Goal: Information Seeking & Learning: Learn about a topic

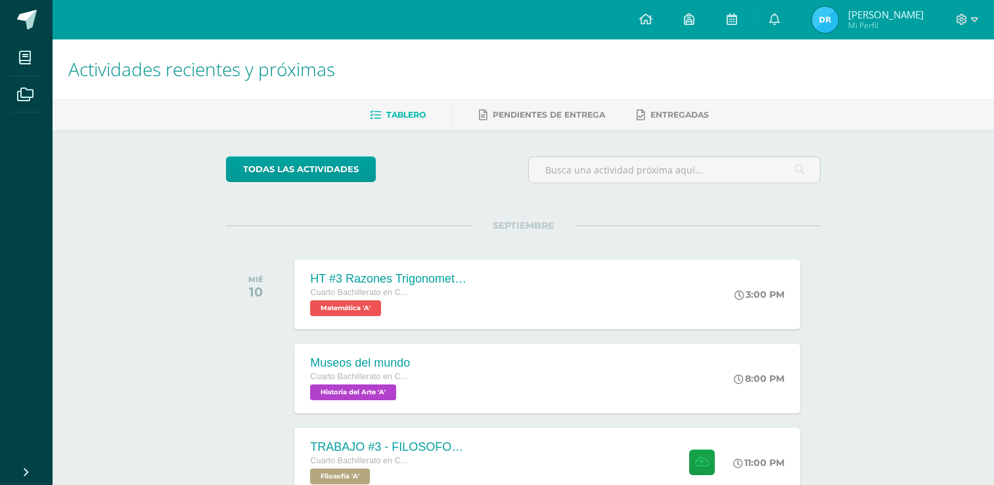
scroll to position [160, 0]
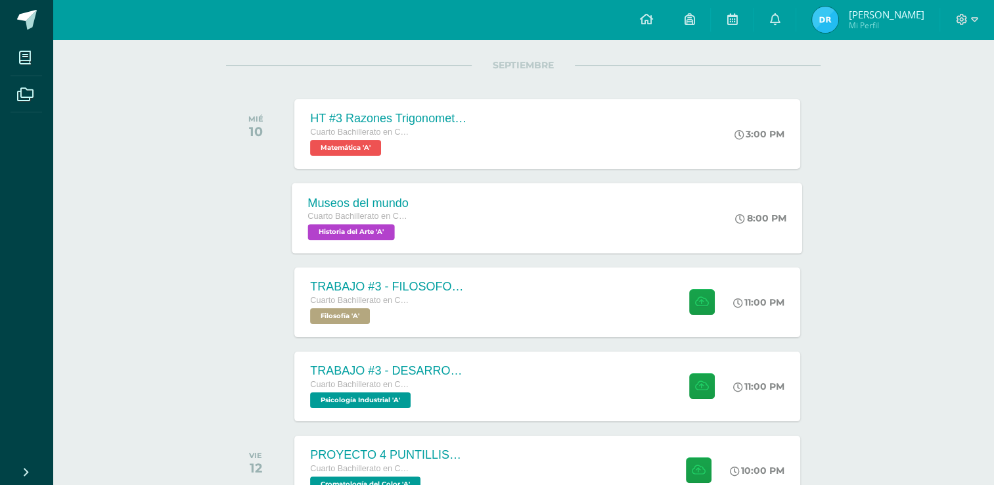
click at [397, 211] on span "Cuarto Bachillerato en CCLL con Orientación en Diseño Gráfico" at bounding box center [358, 215] width 100 height 9
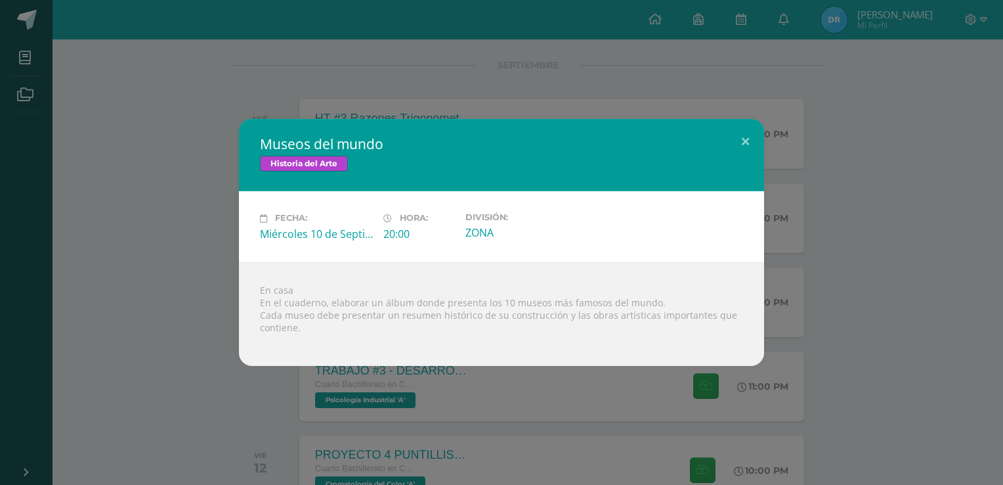
click at [21, 48] on div "Museos del mundo Historia del Arte Fecha: [DATE] Hora: 20:00 División:" at bounding box center [501, 242] width 1003 height 485
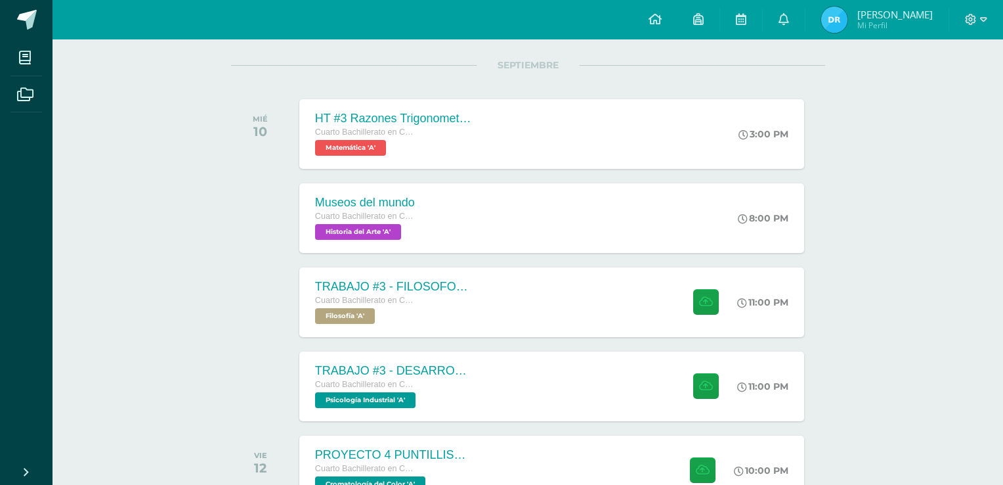
click at [25, 58] on div "Museos del mundo Historia del Arte Fecha: [DATE] Hora: 20:00 División:" at bounding box center [501, 242] width 1003 height 485
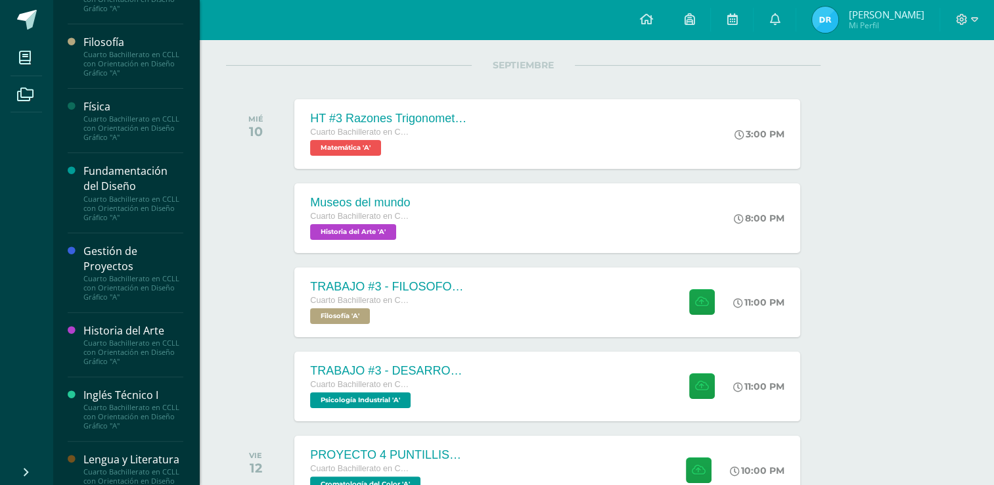
scroll to position [394, 0]
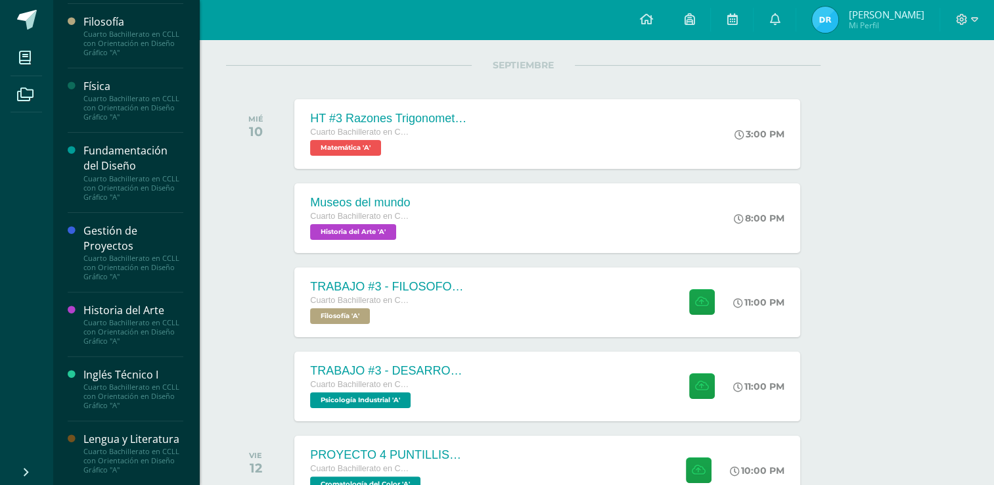
click at [131, 303] on div "Historia del Arte" at bounding box center [133, 310] width 100 height 15
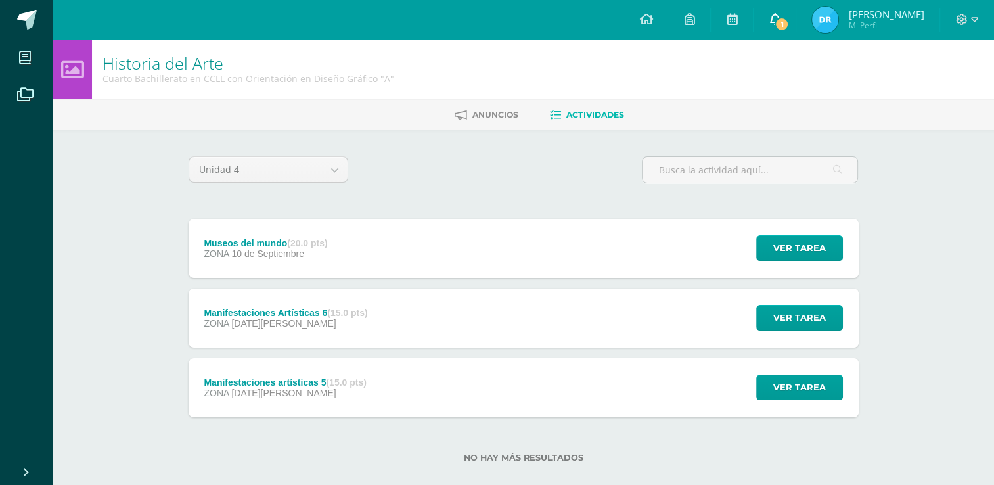
click at [772, 34] on link "1" at bounding box center [774, 19] width 42 height 39
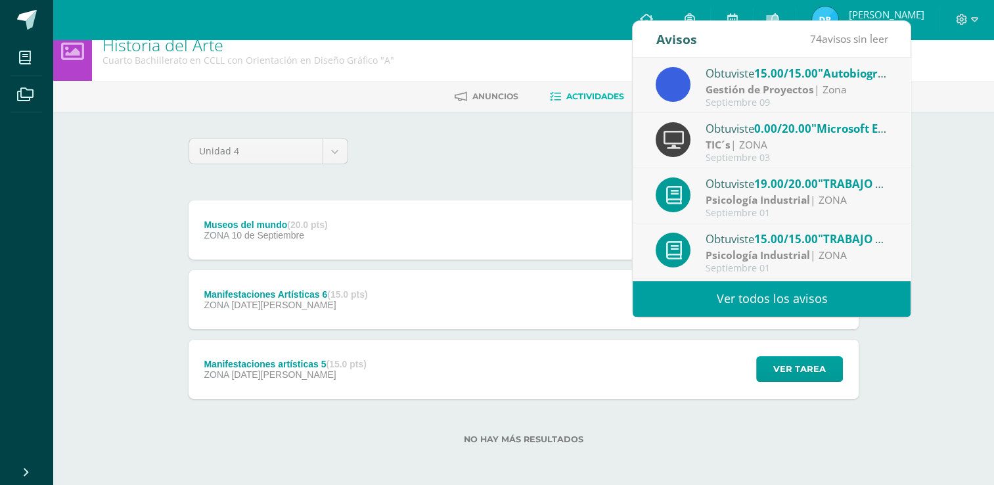
scroll to position [19, 0]
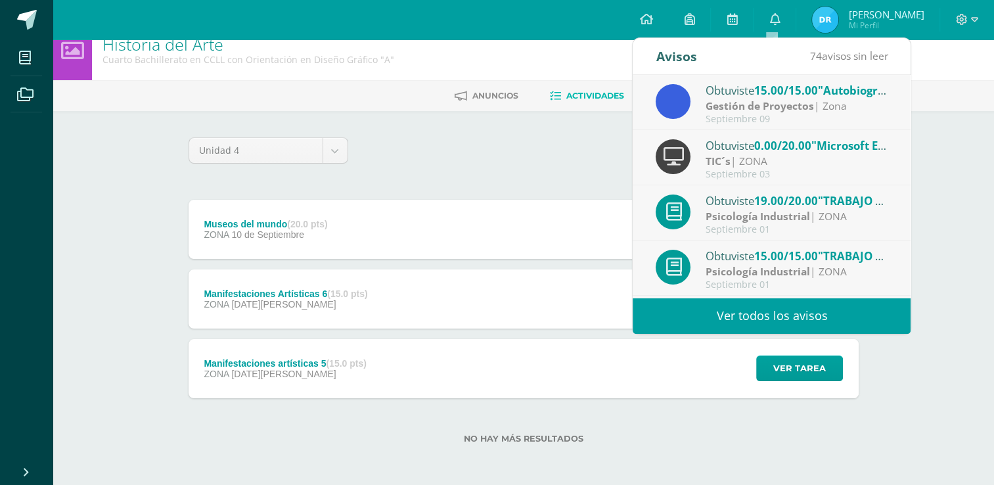
click at [504, 184] on div "Unidad 4 Unidad 1 Unidad 2 Unidad 3 Unidad 4 Museos del mundo (20.0 pts) ZONA […" at bounding box center [523, 298] width 680 height 322
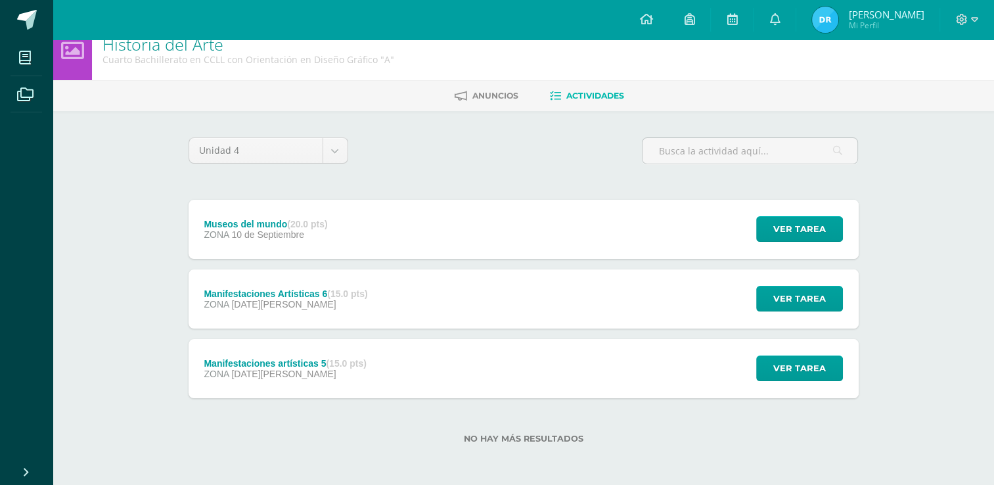
click at [525, 353] on div "Manifestaciones artísticas 5 (15.0 pts) ZONA [DATE][PERSON_NAME] Ver tarea Mani…" at bounding box center [523, 368] width 670 height 59
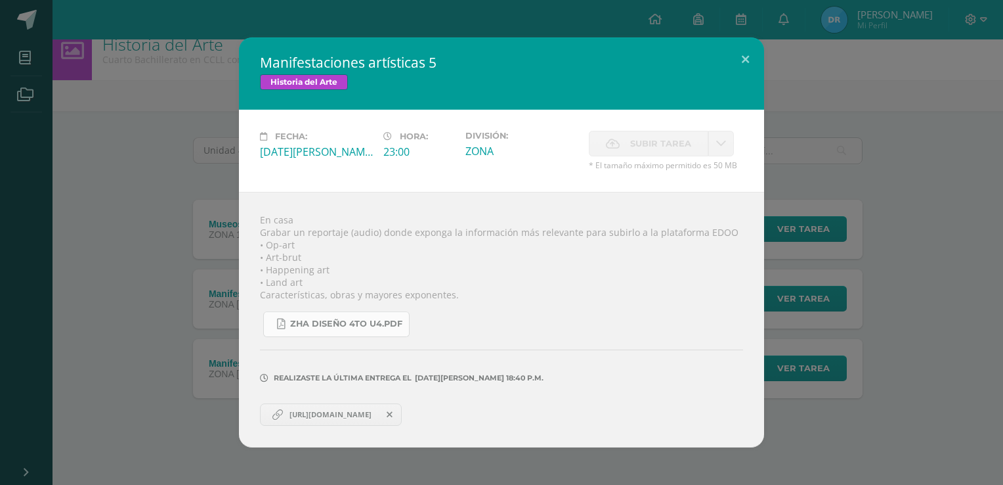
click at [365, 324] on span "ZHA diseño 4to U4.pdf" at bounding box center [346, 323] width 112 height 11
click at [107, 91] on div "Manifestaciones artísticas 5 Historia del Arte Fecha: [DATE][PERSON_NAME] Hora:…" at bounding box center [501, 242] width 993 height 410
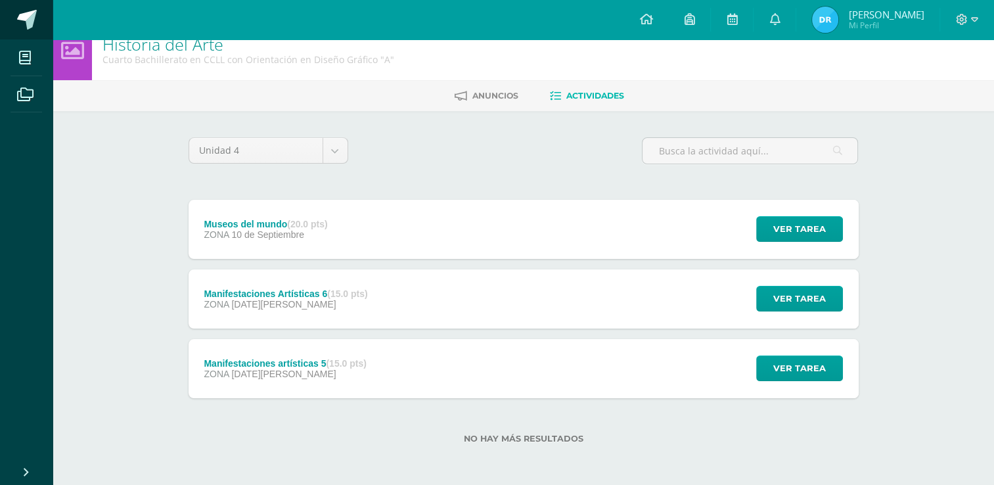
click at [38, 30] on link at bounding box center [26, 19] width 53 height 39
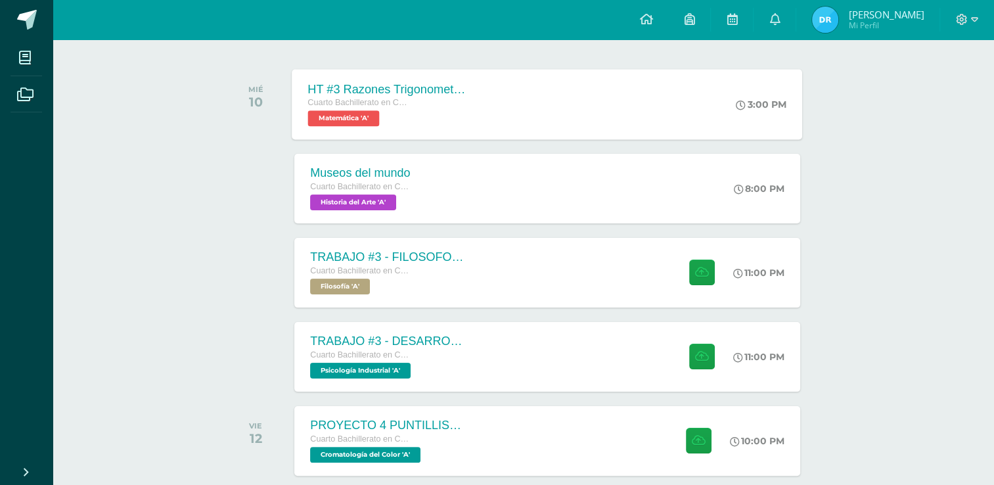
scroll to position [197, 0]
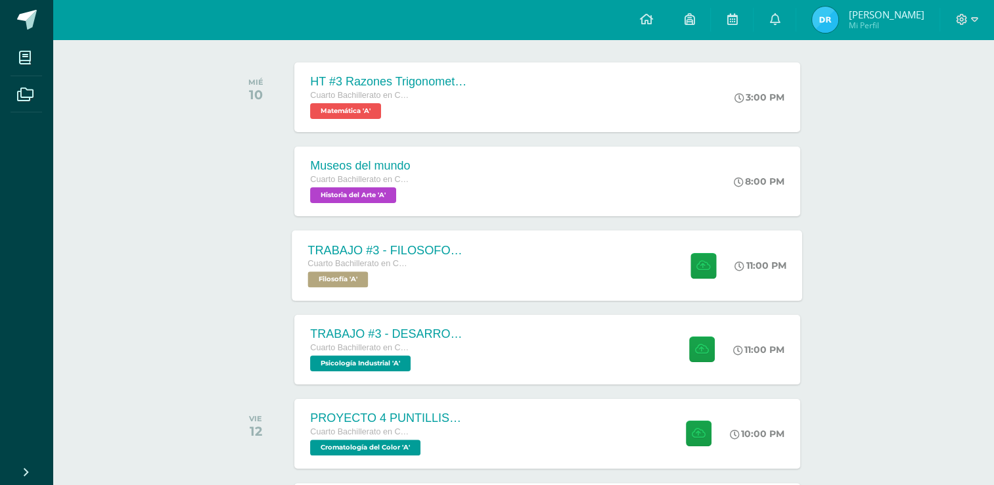
click at [473, 261] on div "TRABAJO #3 - FILOSOFOS GUATEMALTECOS Cuarto Bachillerato en CCLL con Orientació…" at bounding box center [387, 265] width 191 height 70
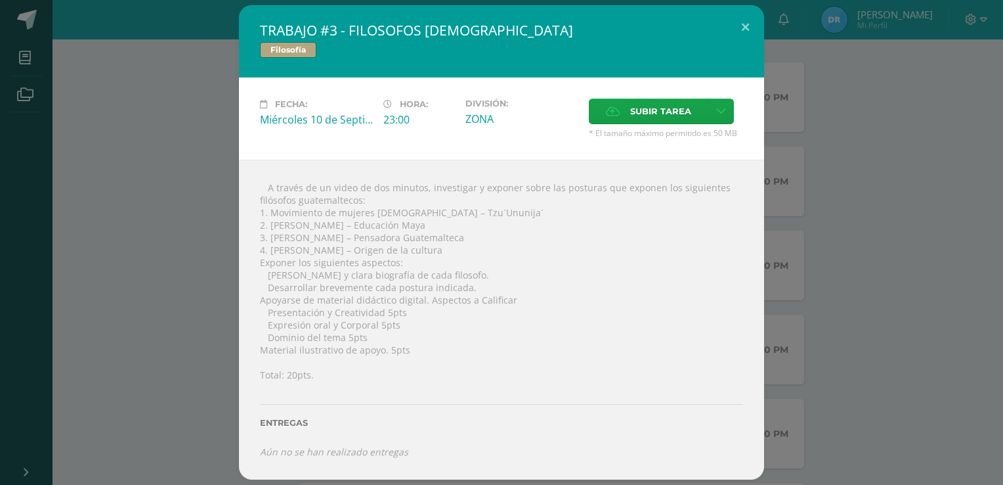
click at [211, 280] on div "TRABAJO #3 - FILOSOFOS GUATEMALTECOS Filosofía Fecha: Miércoles 10 de Septiembr…" at bounding box center [501, 242] width 993 height 474
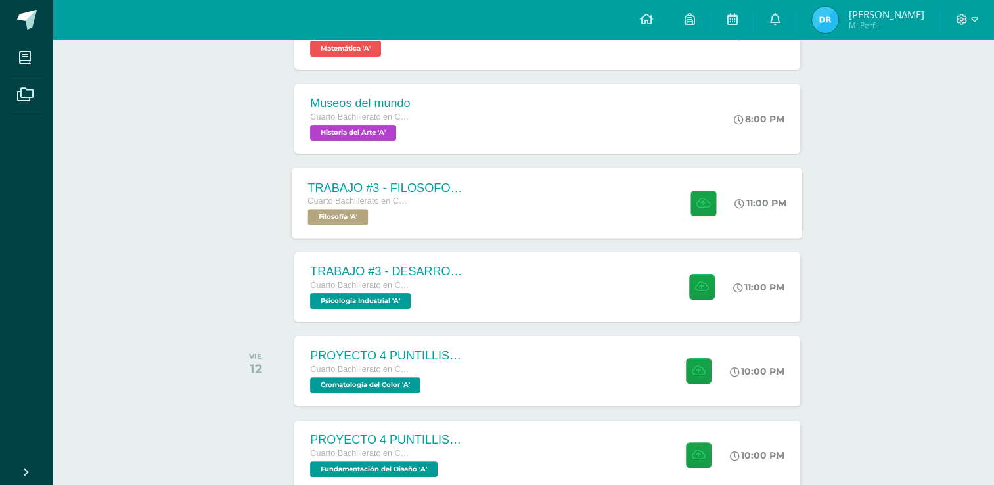
scroll to position [263, 0]
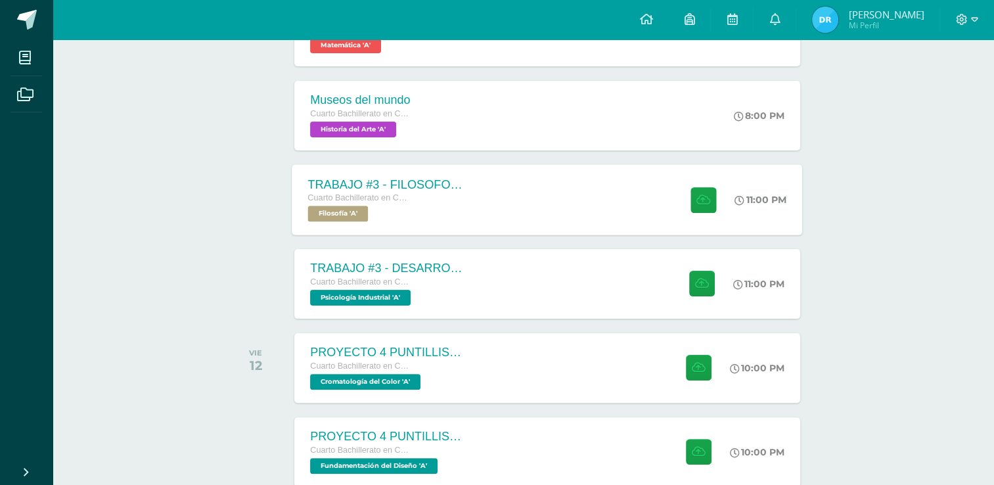
click at [577, 177] on div "TRABAJO #3 - FILOSOFOS GUATEMALTECOS Cuarto Bachillerato en CCLL con Orientació…" at bounding box center [547, 199] width 510 height 70
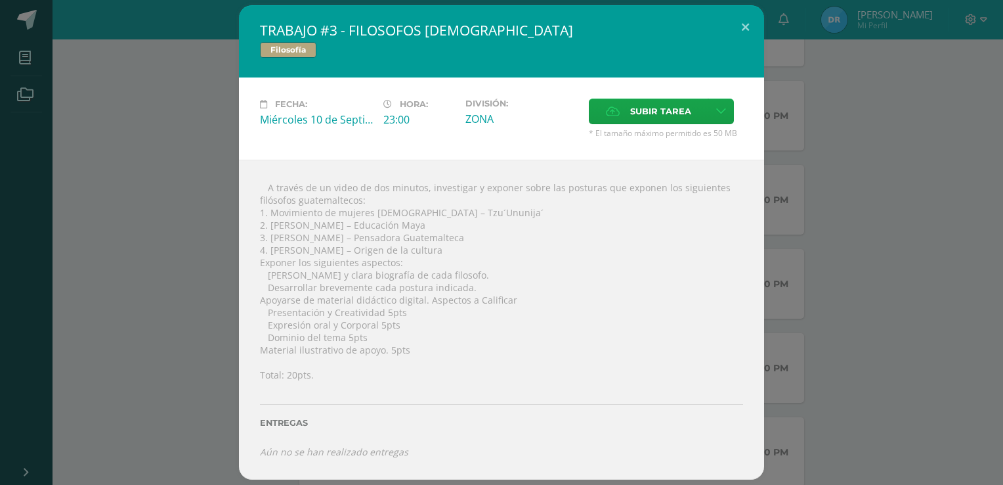
click at [804, 232] on div "TRABAJO #3 - FILOSOFOS GUATEMALTECOS Filosofía Fecha: Miércoles 10 de Septiembr…" at bounding box center [501, 242] width 993 height 474
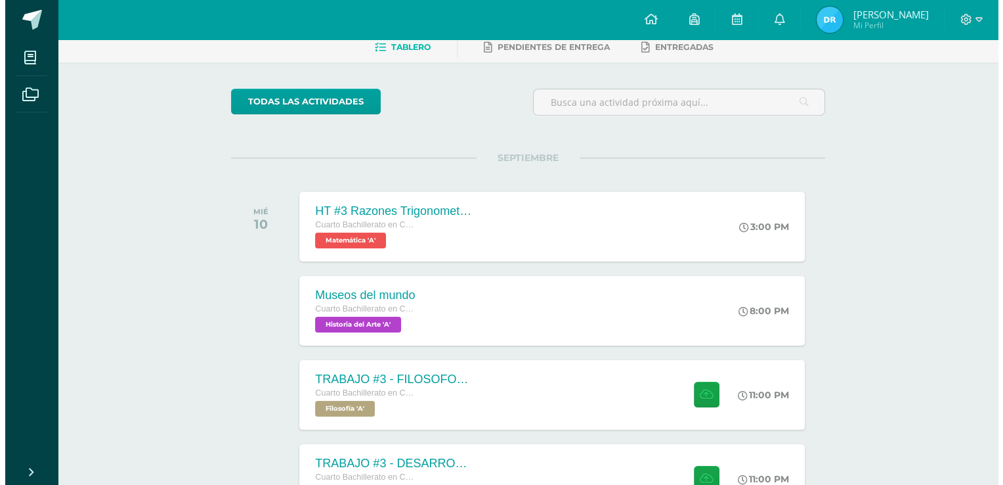
scroll to position [66, 0]
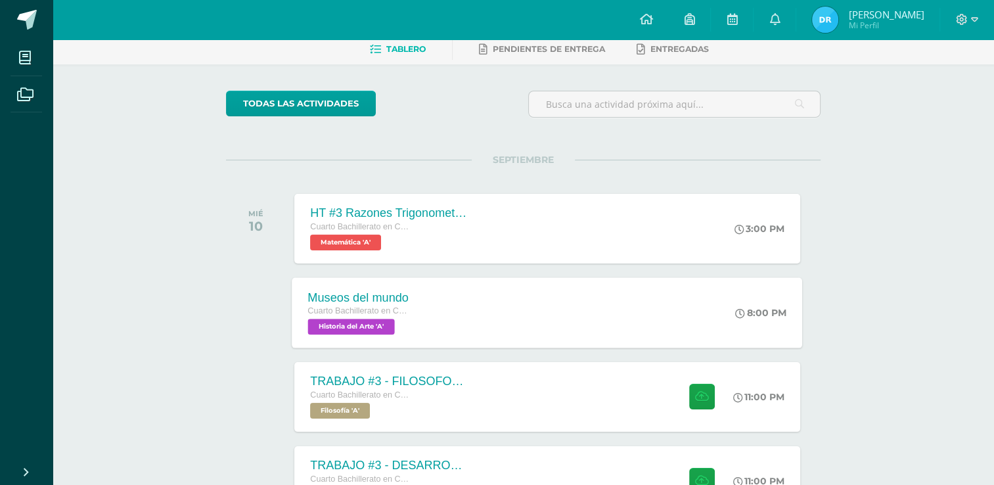
click at [662, 322] on div "Museos del mundo Cuarto Bachillerato en CCLL con Orientación en Diseño Gráfico …" at bounding box center [547, 312] width 510 height 70
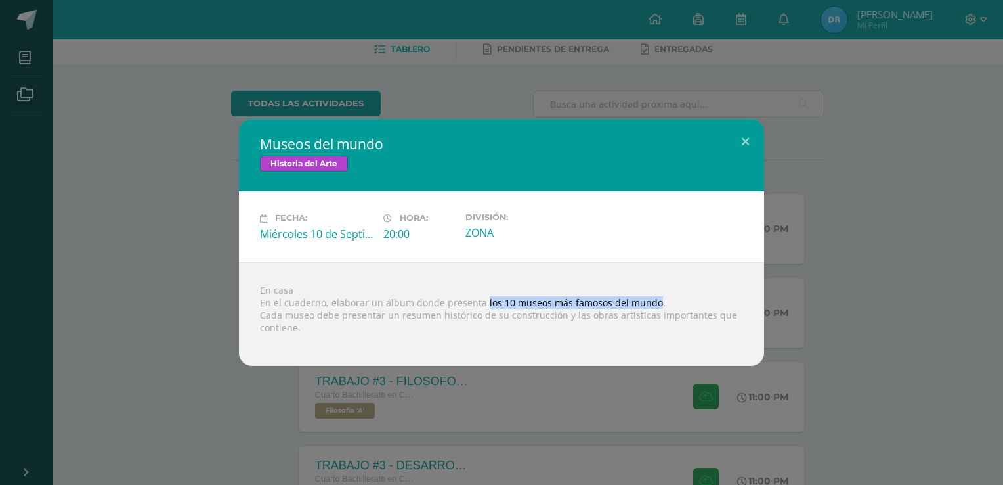
drag, startPoint x: 480, startPoint y: 299, endPoint x: 649, endPoint y: 306, distance: 168.9
click at [649, 306] on div "En casa En el cuaderno, elaborar un álbum donde presenta los 10 museos más famo…" at bounding box center [501, 314] width 525 height 104
copy div "los 10 museos más famosos del mundo"
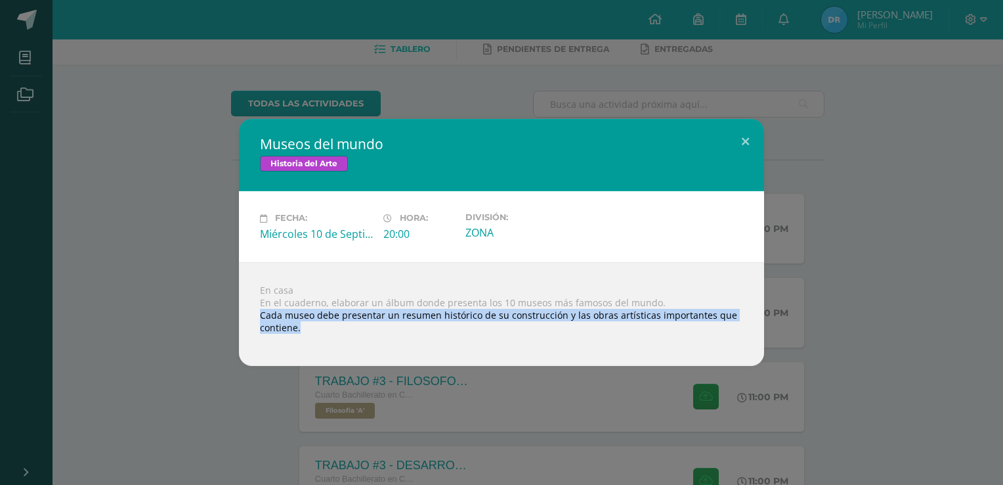
drag, startPoint x: 260, startPoint y: 316, endPoint x: 712, endPoint y: 326, distance: 451.9
click at [712, 326] on div "En casa En el cuaderno, elaborar un álbum donde presenta los 10 museos más famo…" at bounding box center [501, 314] width 525 height 104
copy div "Cada museo debe presentar un resumen histórico de su construcción y las obras a…"
